Goal: Information Seeking & Learning: Learn about a topic

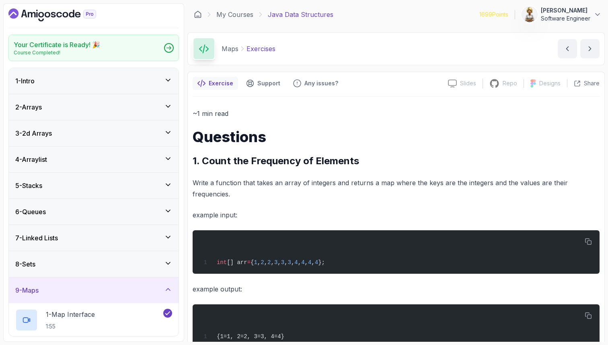
scroll to position [218, 0]
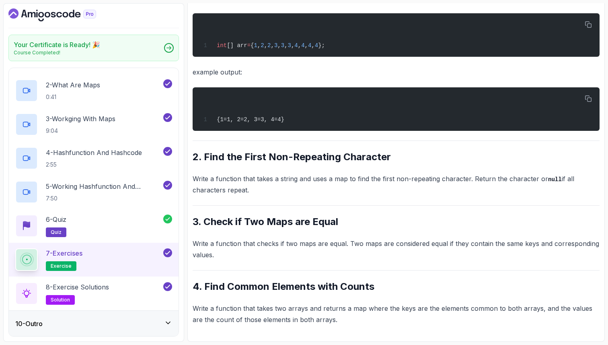
click at [257, 265] on div "~1 min read Questions 1. Count the Frequency of Elements Write a function that …" at bounding box center [396, 108] width 407 height 434
click at [265, 269] on div "~1 min read Questions 1. Count the Frequency of Elements Write a function that …" at bounding box center [396, 108] width 407 height 434
click at [144, 68] on div "1 - Map Interface 1:55" at bounding box center [94, 57] width 170 height 34
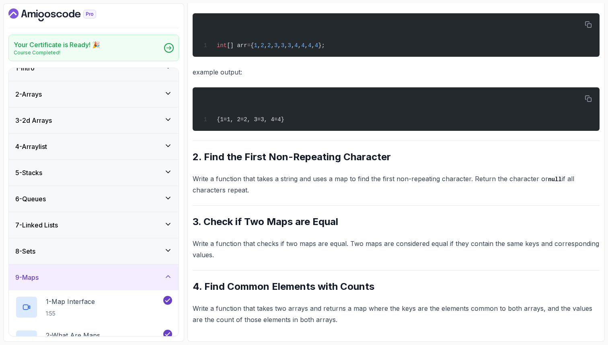
scroll to position [6, 0]
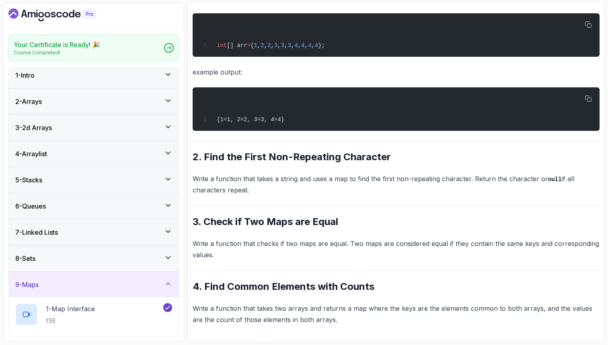
click at [171, 181] on icon at bounding box center [168, 179] width 8 height 8
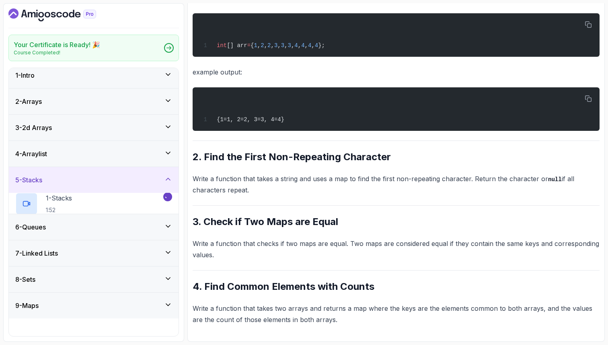
scroll to position [0, 0]
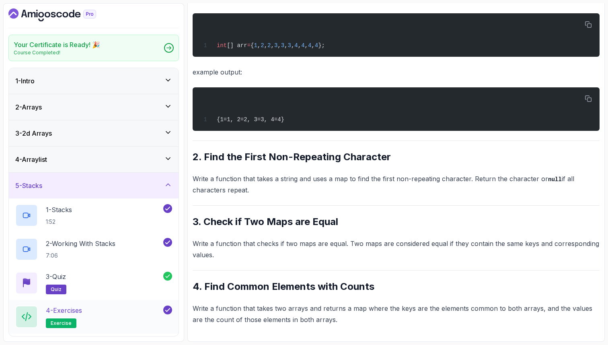
click at [119, 312] on div "4 - Exercises exercise" at bounding box center [88, 316] width 146 height 23
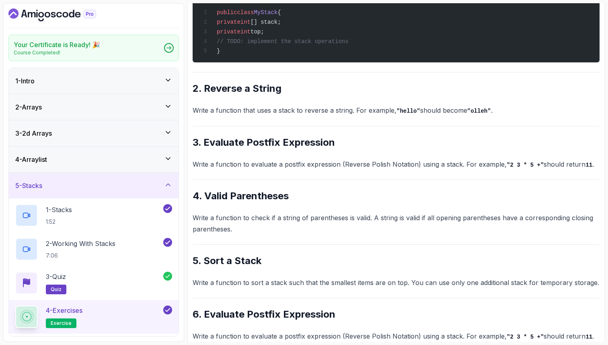
click at [119, 312] on div "4 - Exercises exercise" at bounding box center [88, 316] width 146 height 23
click at [246, 305] on div "~2 min read Questions 1. Implement a Stack Write a class MyStack that implement…" at bounding box center [396, 342] width 407 height 904
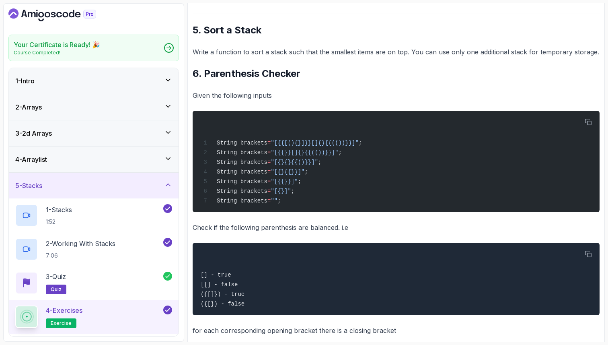
scroll to position [572, 0]
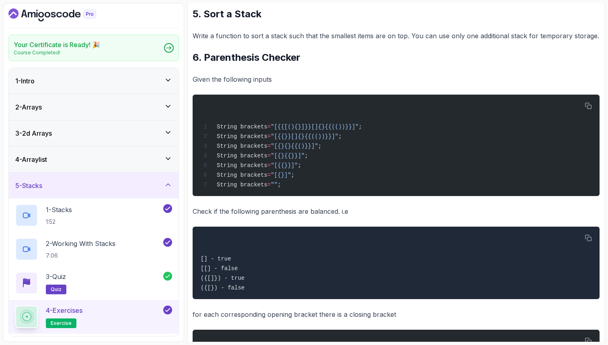
click at [169, 184] on icon at bounding box center [168, 184] width 4 height 2
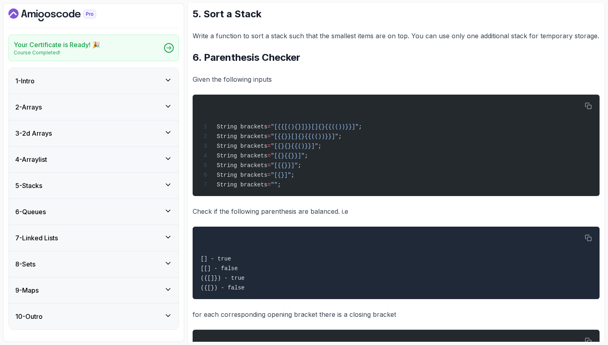
click at [170, 212] on icon at bounding box center [168, 211] width 8 height 8
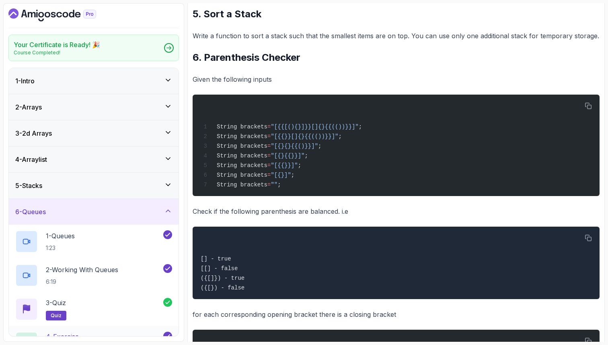
click at [121, 331] on div "4 - Exercise exercise" at bounding box center [94, 343] width 170 height 34
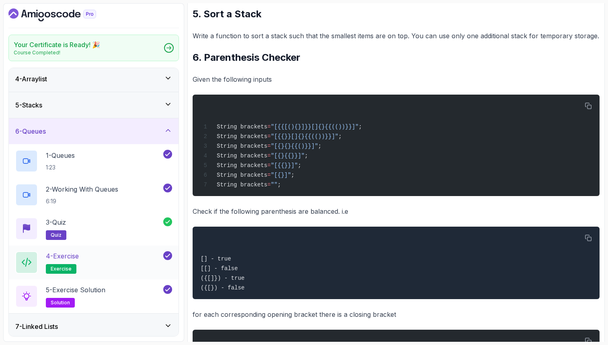
scroll to position [97, 0]
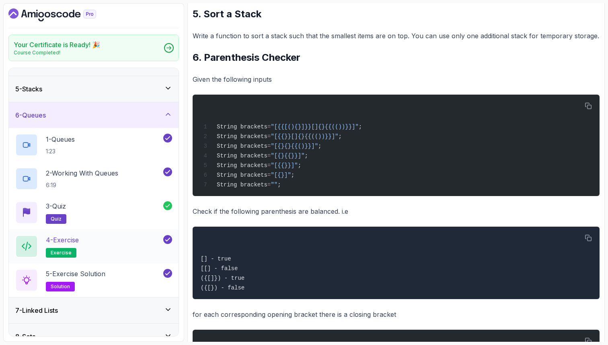
click at [105, 235] on div "4 - Exercise exercise" at bounding box center [88, 246] width 146 height 23
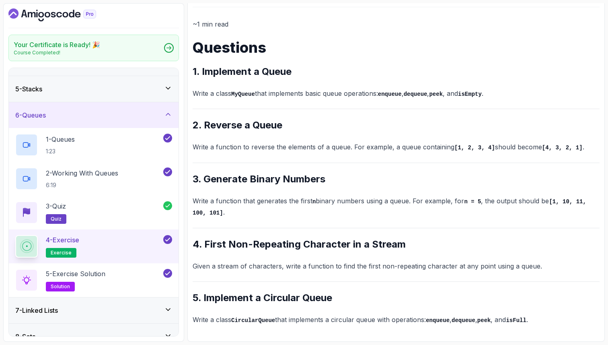
scroll to position [88, 0]
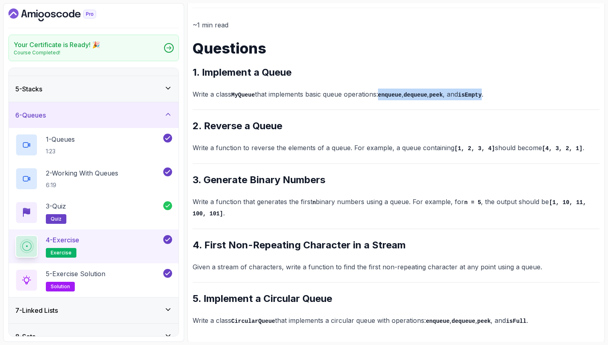
drag, startPoint x: 385, startPoint y: 95, endPoint x: 492, endPoint y: 97, distance: 107.0
click at [492, 97] on p "Write a class MyQueue that implements basic queue operations: enqueue , dequeue…" at bounding box center [396, 94] width 407 height 12
copy p "enqueue , dequeue , peek , and isEmpty"
click at [103, 142] on div "1 - Queues 1:23" at bounding box center [88, 145] width 146 height 23
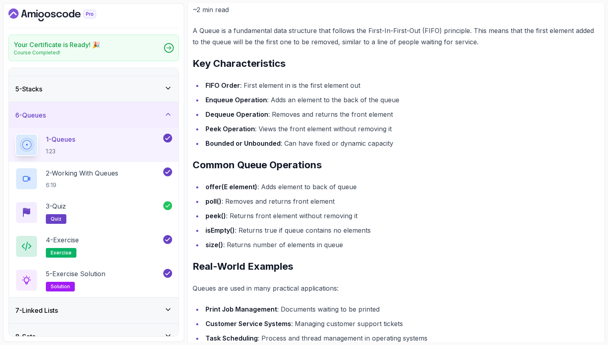
scroll to position [323, 0]
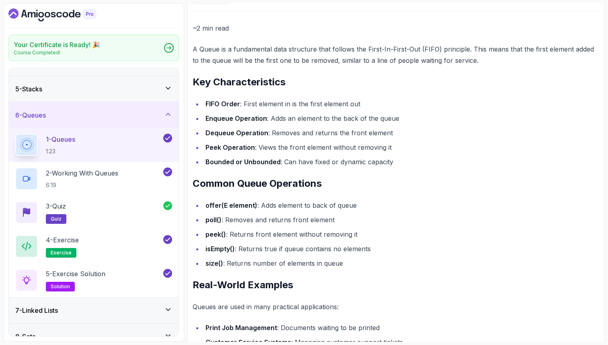
click at [212, 234] on strong "peek()" at bounding box center [216, 234] width 21 height 8
click at [417, 239] on li "peek() : Returns front element without removing it" at bounding box center [401, 233] width 397 height 11
click at [352, 138] on ul "FIFO Order : First element in is the first element out Enqueue Operation : Adds…" at bounding box center [396, 132] width 407 height 69
click at [313, 155] on ul "FIFO Order : First element in is the first element out Enqueue Operation : Adds…" at bounding box center [396, 132] width 407 height 69
click at [473, 160] on li "Bounded or Unbounded : Can have fixed or dynamic capacity" at bounding box center [401, 161] width 397 height 11
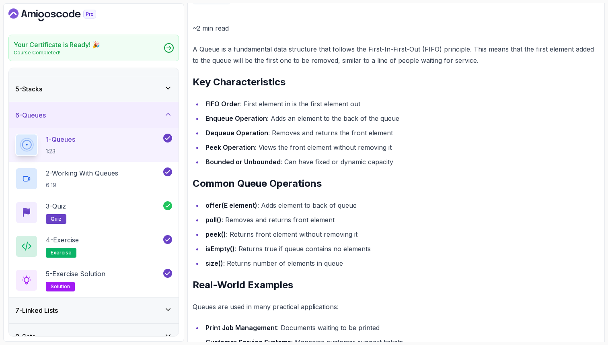
click at [236, 134] on strong "Dequeue Operation" at bounding box center [237, 133] width 63 height 8
click at [285, 128] on li "Dequeue Operation : Removes and returns the front element" at bounding box center [401, 132] width 397 height 11
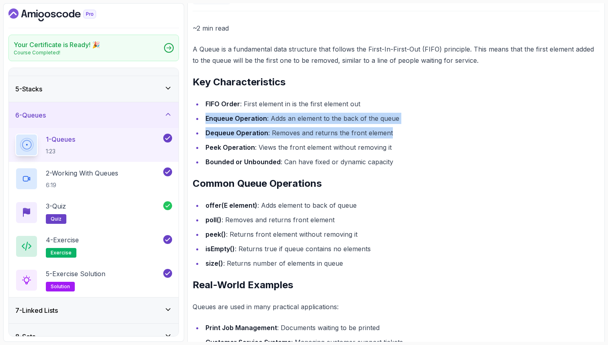
drag, startPoint x: 394, startPoint y: 136, endPoint x: 203, endPoint y: 113, distance: 192.4
click at [203, 113] on ul "FIFO Order : First element in is the first element out Enqueue Operation : Adds…" at bounding box center [396, 132] width 407 height 69
copy ul "Enqueue Operation : Adds an element to the back of the queue Dequeue Operation …"
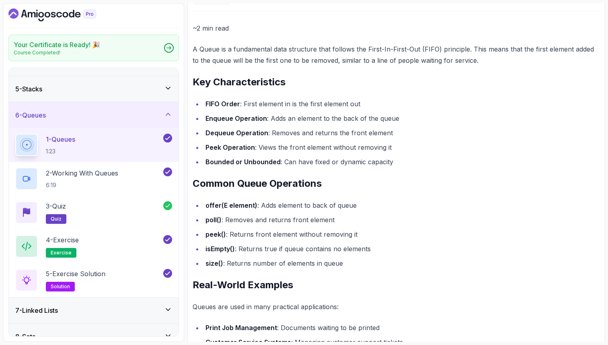
click at [229, 233] on li "peek() : Returns front element without removing it" at bounding box center [401, 233] width 397 height 11
drag, startPoint x: 361, startPoint y: 232, endPoint x: 201, endPoint y: 235, distance: 160.5
click at [201, 235] on ul "offer(E element) : Adds element to back of queue poll() : Removes and returns f…" at bounding box center [396, 234] width 407 height 69
copy li "peek() : Returns front element without removing it"
drag, startPoint x: 377, startPoint y: 248, endPoint x: 201, endPoint y: 249, distance: 176.6
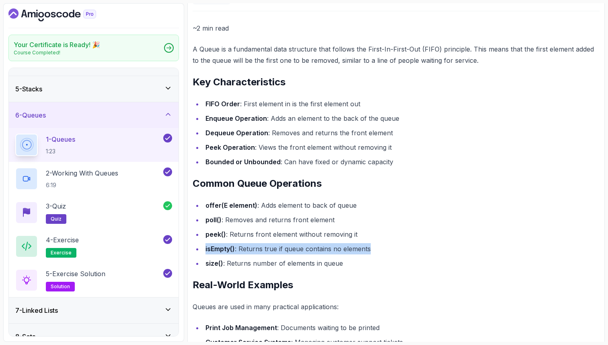
click at [201, 249] on ul "offer(E element) : Adds element to back of queue poll() : Removes and returns f…" at bounding box center [396, 234] width 407 height 69
copy li "isEmpty() : Returns true if queue contains no elements"
click at [343, 11] on div at bounding box center [396, 11] width 407 height 0
click at [365, 23] on p "~2 min read" at bounding box center [396, 28] width 407 height 11
click at [363, 32] on p "~2 min read" at bounding box center [396, 28] width 407 height 11
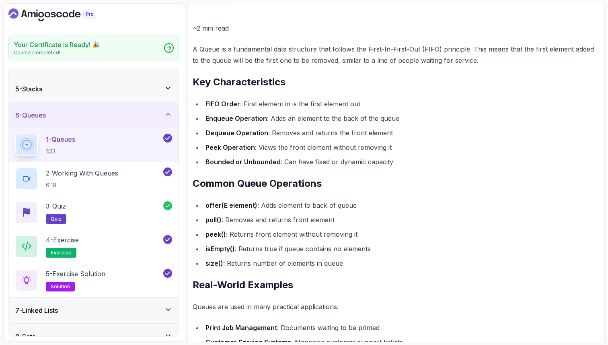
scroll to position [0, 0]
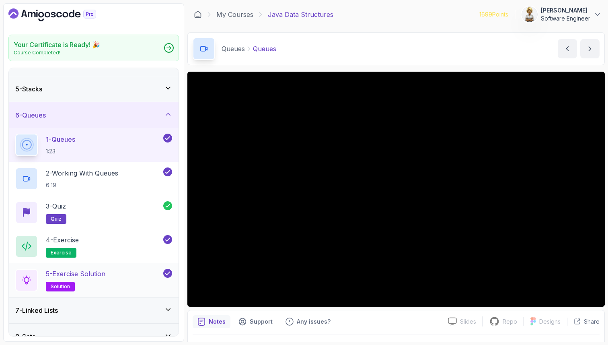
click at [88, 268] on div "5 - Exercise Solution solution" at bounding box center [94, 280] width 170 height 34
click at [87, 275] on p "5 - Exercise Solution" at bounding box center [76, 274] width 60 height 10
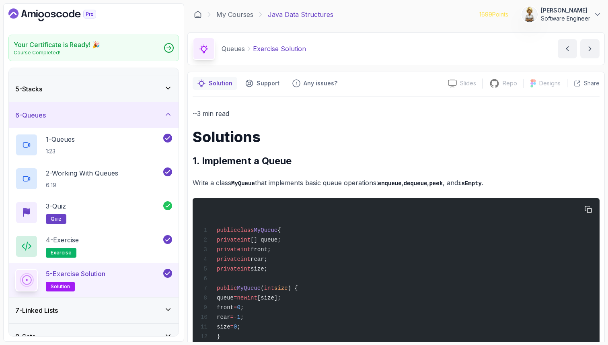
click at [271, 249] on span "front;" at bounding box center [261, 249] width 20 height 6
click at [267, 262] on span "rear;" at bounding box center [259, 259] width 17 height 6
click at [251, 272] on span "int" at bounding box center [246, 268] width 10 height 6
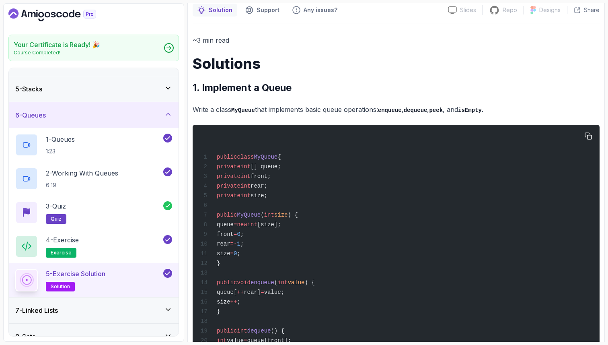
scroll to position [80, 0]
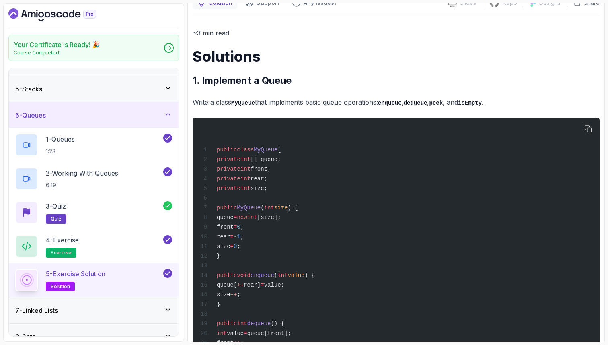
click at [237, 288] on span "queue[" at bounding box center [227, 285] width 20 height 6
click at [261, 288] on span "rear]" at bounding box center [252, 285] width 17 height 6
click at [284, 288] on span "value;" at bounding box center [274, 285] width 20 height 6
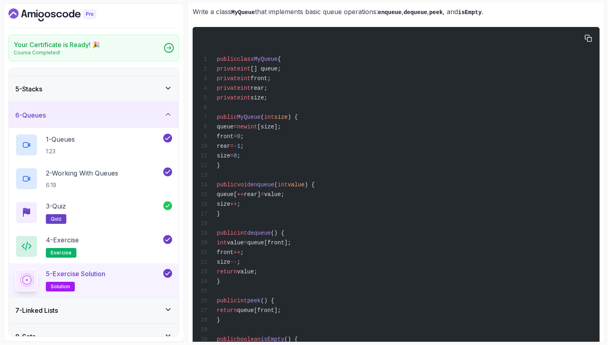
scroll to position [177, 0]
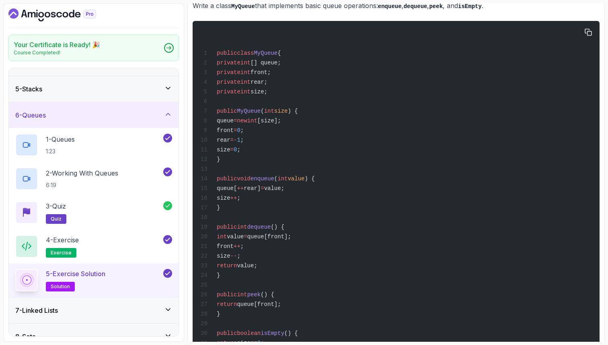
click at [227, 240] on span "int" at bounding box center [222, 236] width 10 height 6
click at [290, 240] on span "queue[front];" at bounding box center [269, 236] width 44 height 6
click at [291, 240] on span "queue[front];" at bounding box center [269, 236] width 44 height 6
click at [284, 225] on div "public class MyQueue { private int [] queue; private int front; private int rea…" at bounding box center [396, 197] width 394 height 343
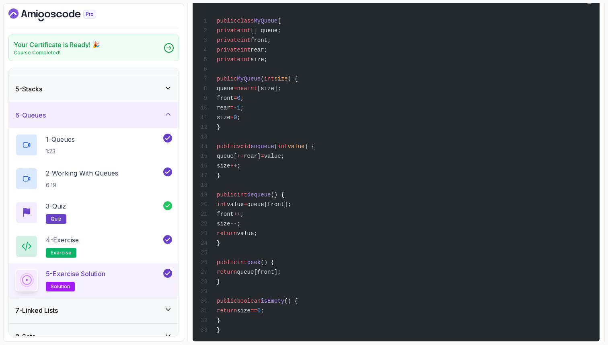
scroll to position [225, 0]
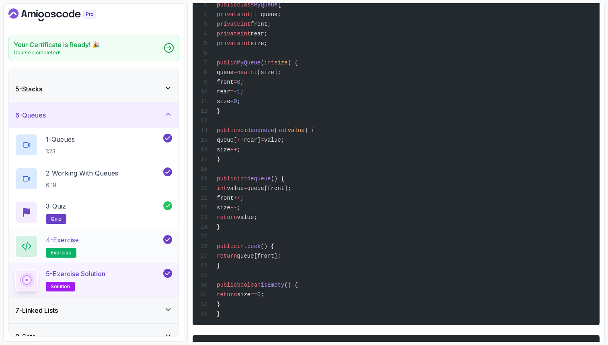
click at [87, 239] on div "4 - Exercise exercise" at bounding box center [88, 246] width 146 height 23
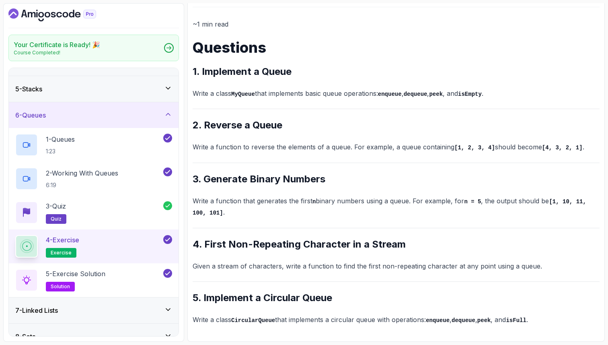
scroll to position [88, 0]
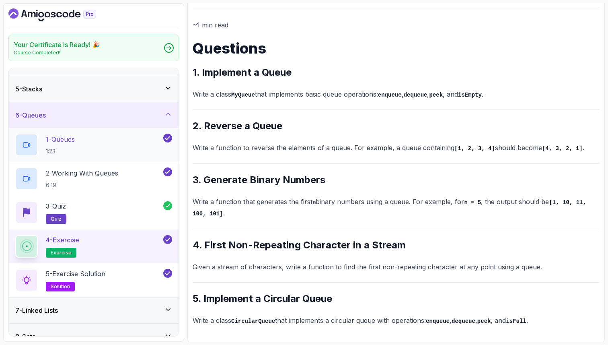
click at [85, 136] on div "1 - Queues 1:23" at bounding box center [88, 145] width 146 height 23
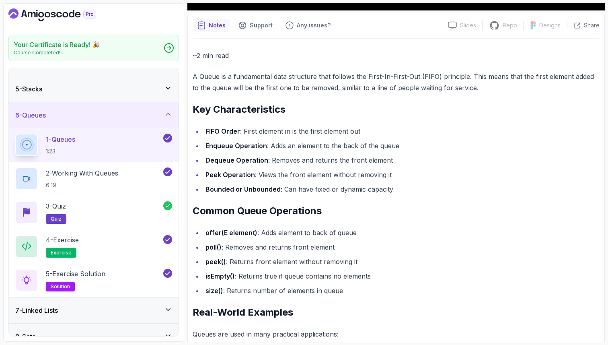
scroll to position [323, 0]
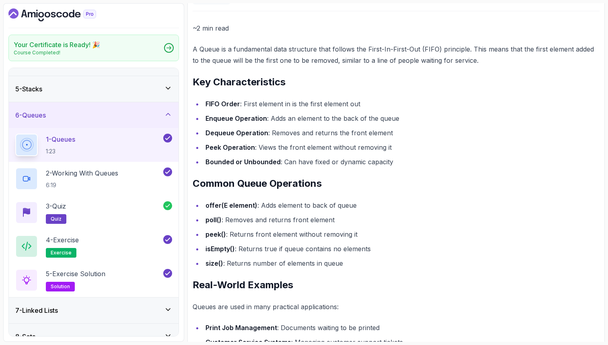
click at [409, 74] on div "~2 min read A Queue is a fundamental data structure that follows the First-In-F…" at bounding box center [396, 264] width 407 height 483
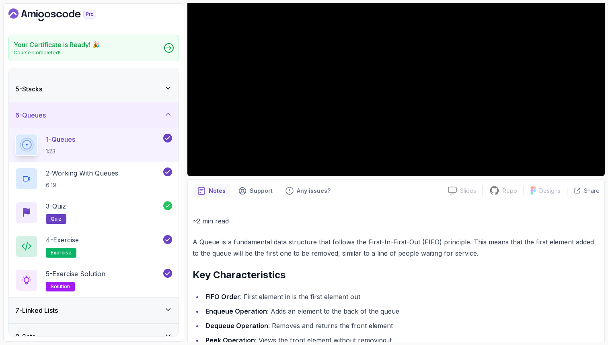
scroll to position [130, 0]
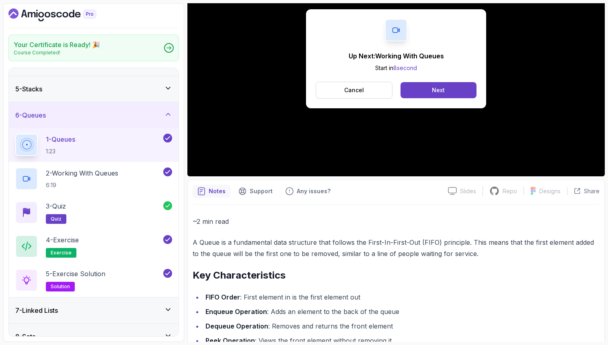
click at [395, 274] on h2 "Key Characteristics" at bounding box center [396, 275] width 407 height 13
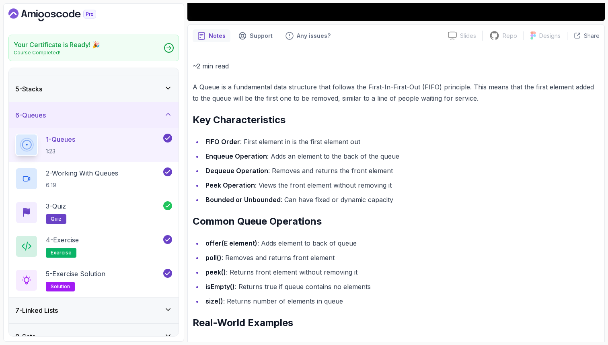
scroll to position [291, 0]
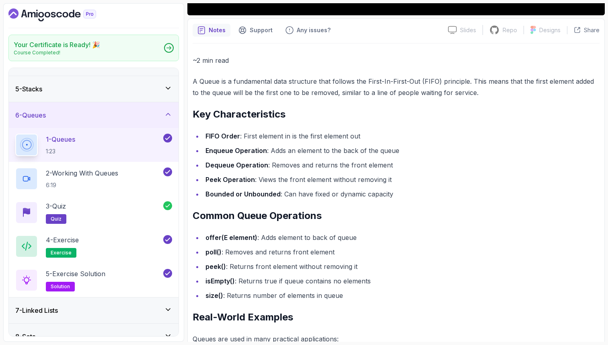
click at [218, 167] on strong "Dequeue Operation" at bounding box center [237, 165] width 63 height 8
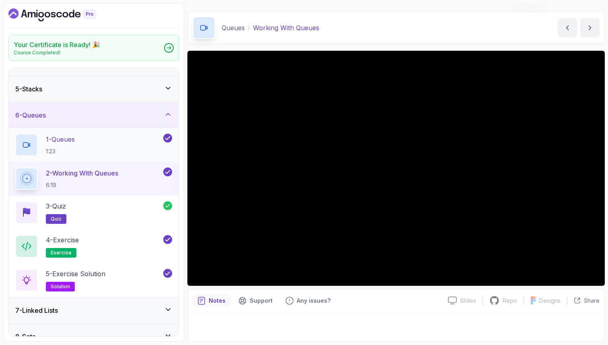
click at [94, 151] on div "1 - Queues 1:23" at bounding box center [88, 145] width 146 height 23
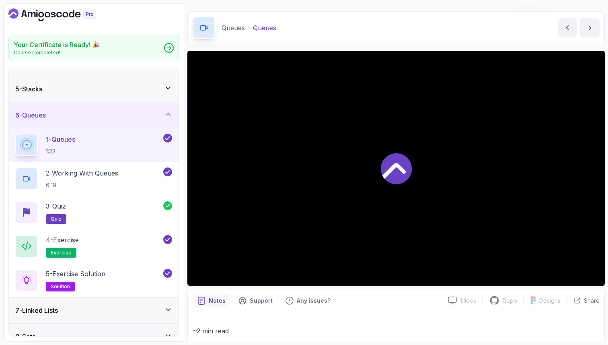
scroll to position [291, 0]
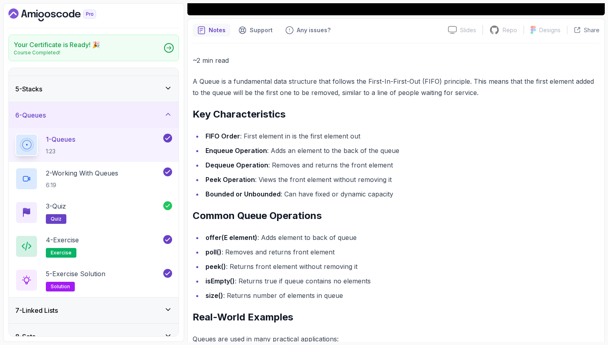
click at [224, 170] on li "Dequeue Operation : Removes and returns the front element" at bounding box center [401, 164] width 397 height 11
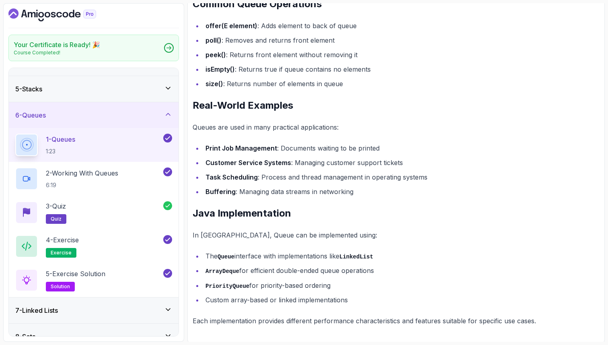
scroll to position [504, 0]
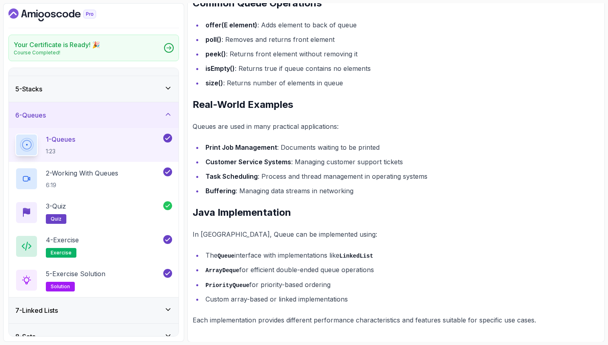
click at [209, 129] on p "Queues are used in many practical applications:" at bounding box center [396, 126] width 407 height 11
click at [215, 147] on strong "Print Job Management" at bounding box center [242, 147] width 72 height 8
click at [210, 175] on strong "Task Scheduling" at bounding box center [232, 176] width 52 height 8
click at [241, 180] on strong "Task Scheduling" at bounding box center [232, 176] width 52 height 8
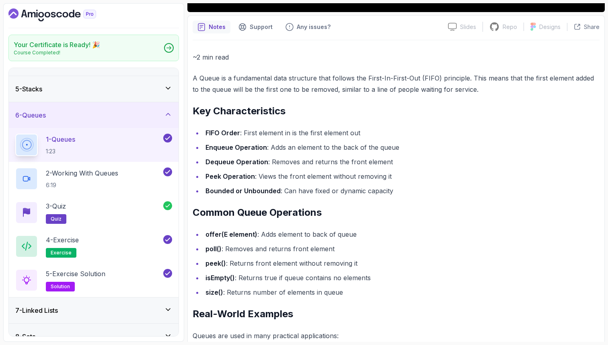
scroll to position [278, 0]
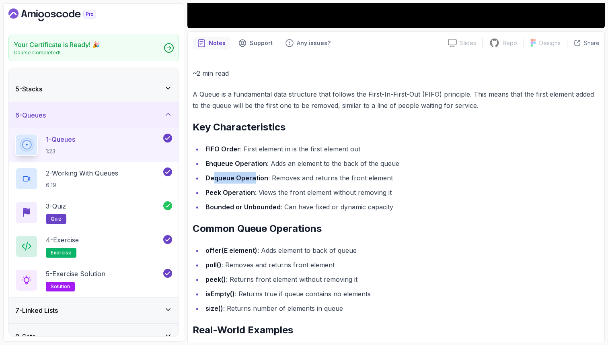
drag, startPoint x: 213, startPoint y: 181, endPoint x: 253, endPoint y: 178, distance: 40.8
click at [253, 178] on strong "Dequeue Operation" at bounding box center [237, 178] width 63 height 8
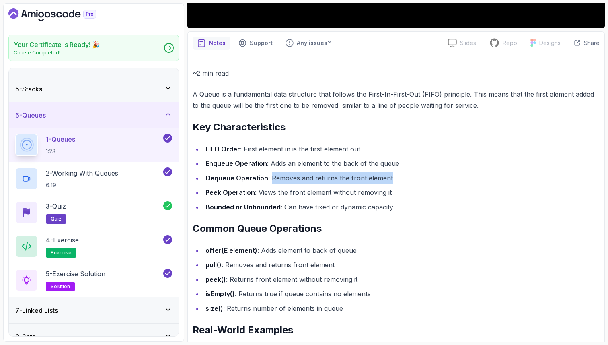
drag, startPoint x: 269, startPoint y: 178, endPoint x: 396, endPoint y: 177, distance: 126.3
click at [396, 177] on li "Dequeue Operation : Removes and returns the front element" at bounding box center [401, 177] width 397 height 11
click at [213, 190] on strong "Peek Operation" at bounding box center [230, 192] width 49 height 8
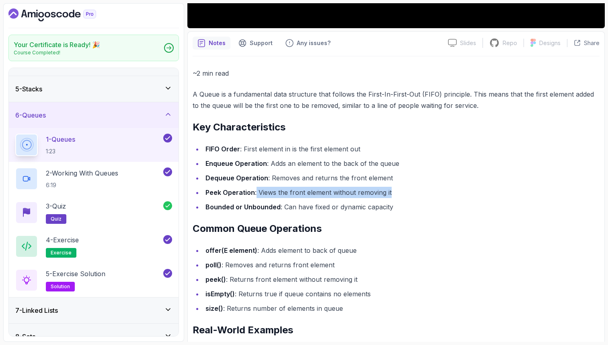
drag, startPoint x: 390, startPoint y: 194, endPoint x: 256, endPoint y: 196, distance: 134.4
click at [256, 196] on li "Peek Operation : Views the front element without removing it" at bounding box center [401, 192] width 397 height 11
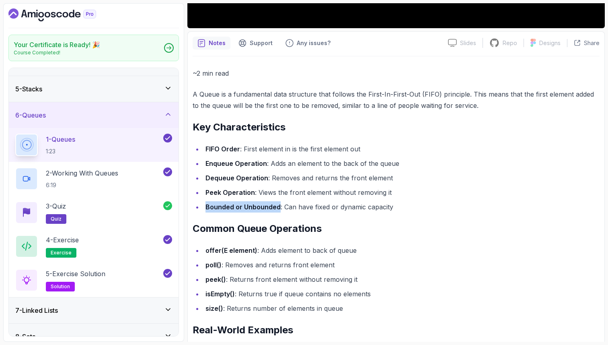
drag, startPoint x: 206, startPoint y: 207, endPoint x: 279, endPoint y: 208, distance: 73.2
click at [279, 208] on strong "Bounded or Unbounded" at bounding box center [243, 207] width 75 height 8
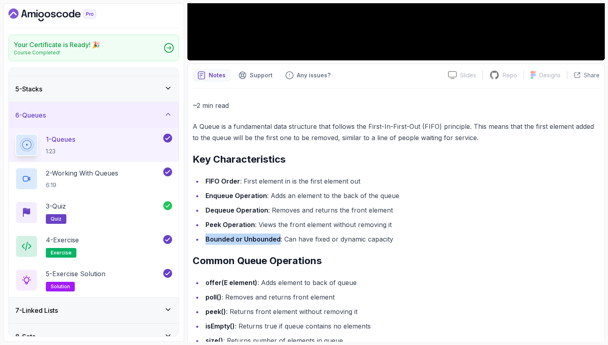
scroll to position [230, 0]
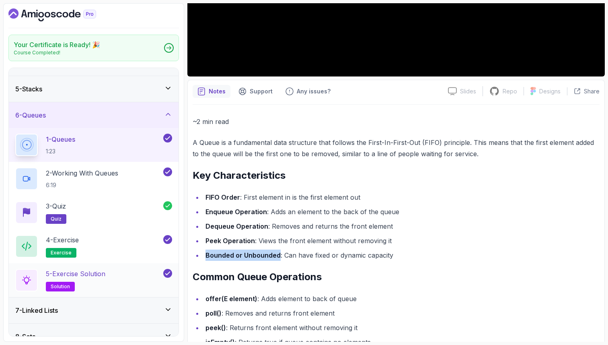
click at [134, 282] on div "5 - Exercise Solution solution" at bounding box center [88, 280] width 146 height 23
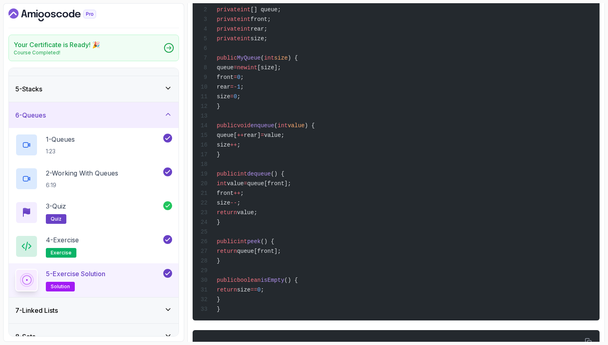
click at [261, 138] on span "rear]" at bounding box center [252, 135] width 17 height 6
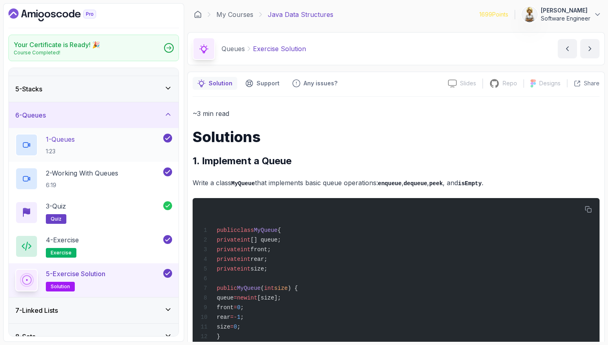
click at [122, 143] on div "1 - Queues 1:23" at bounding box center [88, 145] width 146 height 23
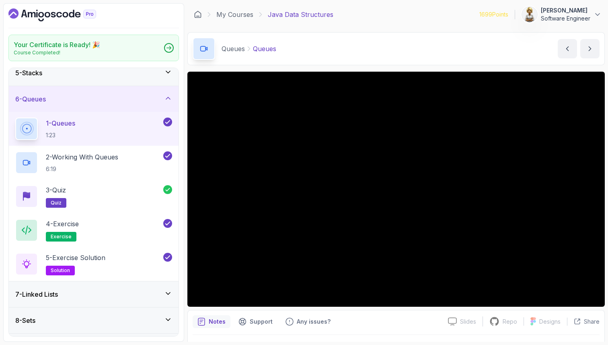
scroll to position [129, 0]
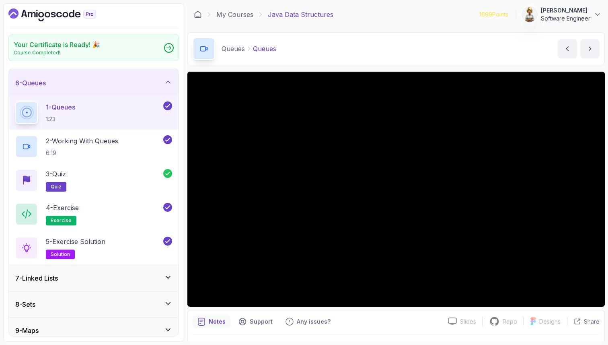
click at [215, 319] on p "Notes" at bounding box center [217, 321] width 17 height 8
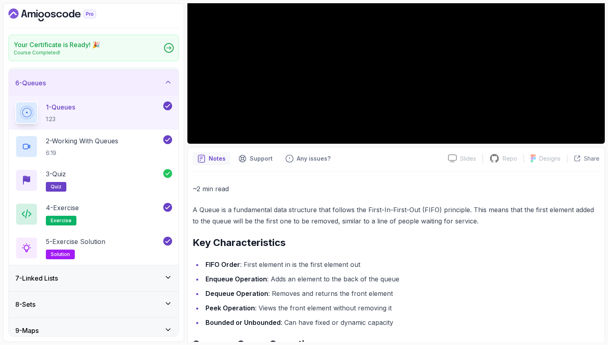
scroll to position [177, 0]
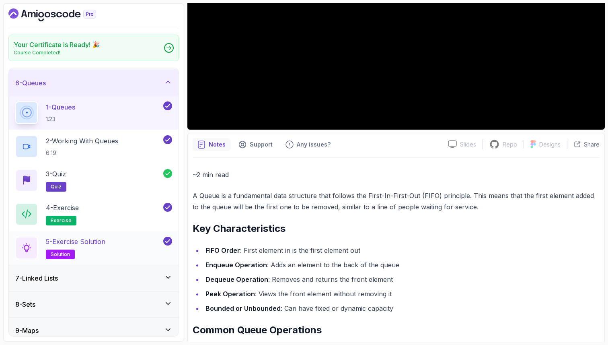
click at [86, 242] on p "5 - Exercise Solution" at bounding box center [76, 242] width 60 height 10
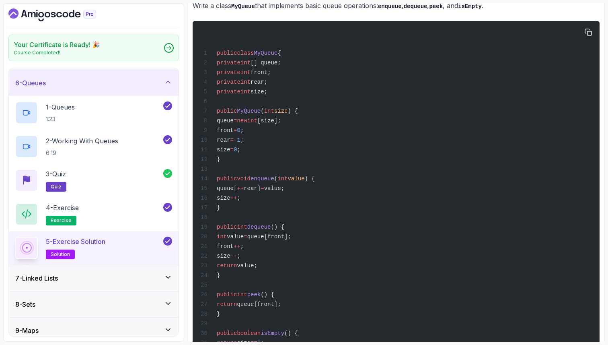
click at [237, 259] on span "--" at bounding box center [233, 256] width 7 height 6
click at [240, 259] on span ";" at bounding box center [238, 256] width 3 height 6
click at [281, 122] on span "[size];" at bounding box center [269, 120] width 24 height 6
click at [288, 112] on span "size" at bounding box center [281, 111] width 14 height 6
click at [274, 111] on span "int" at bounding box center [269, 111] width 10 height 6
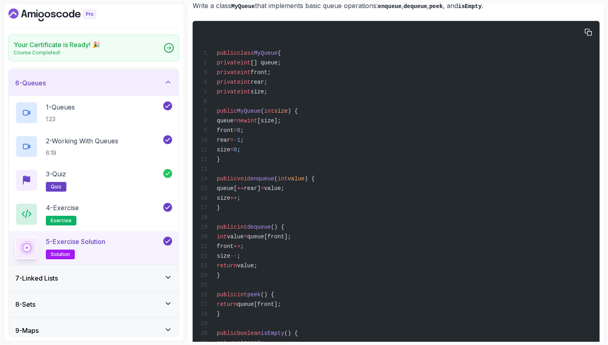
click at [251, 95] on span "int" at bounding box center [246, 91] width 10 height 6
click at [230, 153] on span "size" at bounding box center [224, 149] width 14 height 6
click at [240, 153] on span ";" at bounding box center [238, 149] width 3 height 6
click at [281, 124] on span "[size];" at bounding box center [269, 120] width 24 height 6
click at [288, 114] on span "size" at bounding box center [281, 111] width 14 height 6
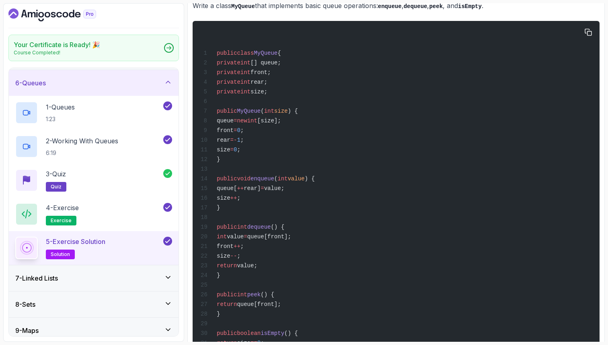
click at [230, 153] on span "size" at bounding box center [224, 149] width 14 height 6
click at [267, 95] on span "size;" at bounding box center [259, 91] width 17 height 6
click at [281, 124] on span "[size];" at bounding box center [269, 120] width 24 height 6
click at [230, 153] on span "size" at bounding box center [224, 149] width 14 height 6
click at [288, 114] on span "size" at bounding box center [281, 111] width 14 height 6
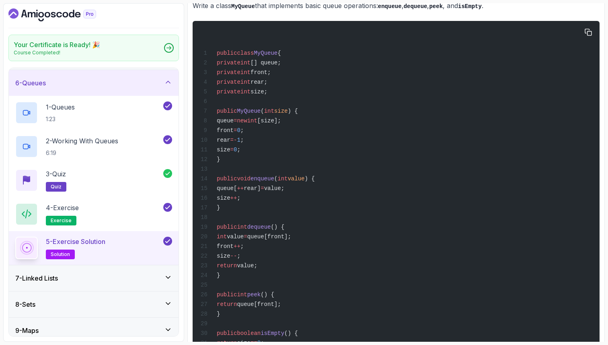
click at [313, 140] on div "public class MyQueue { private int [] queue; private int front; private int rea…" at bounding box center [396, 197] width 394 height 343
click at [302, 117] on div "public class MyQueue { private int [] queue; private int front; private int rea…" at bounding box center [396, 197] width 394 height 343
click at [314, 148] on div "public class MyQueue { private int [] queue; private int front; private int rea…" at bounding box center [396, 197] width 394 height 343
click at [423, 216] on div "public class MyQueue { private int [] queue; private int front; private int rea…" at bounding box center [396, 197] width 394 height 343
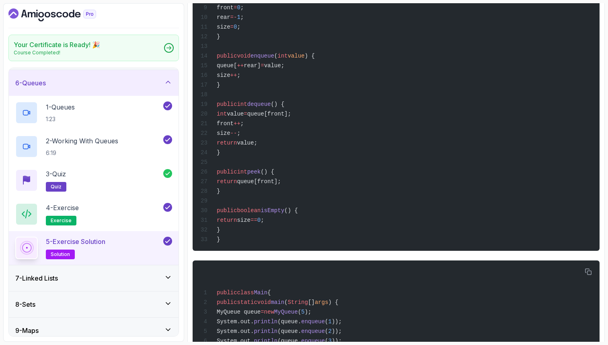
scroll to position [306, 0]
